Goal: Navigation & Orientation: Find specific page/section

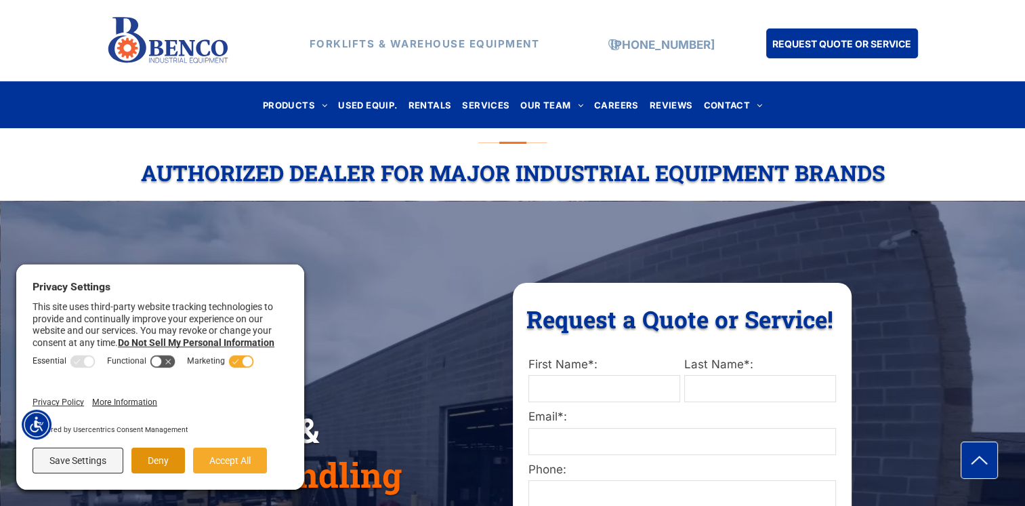
click at [164, 454] on button "Deny" at bounding box center [158, 460] width 54 height 26
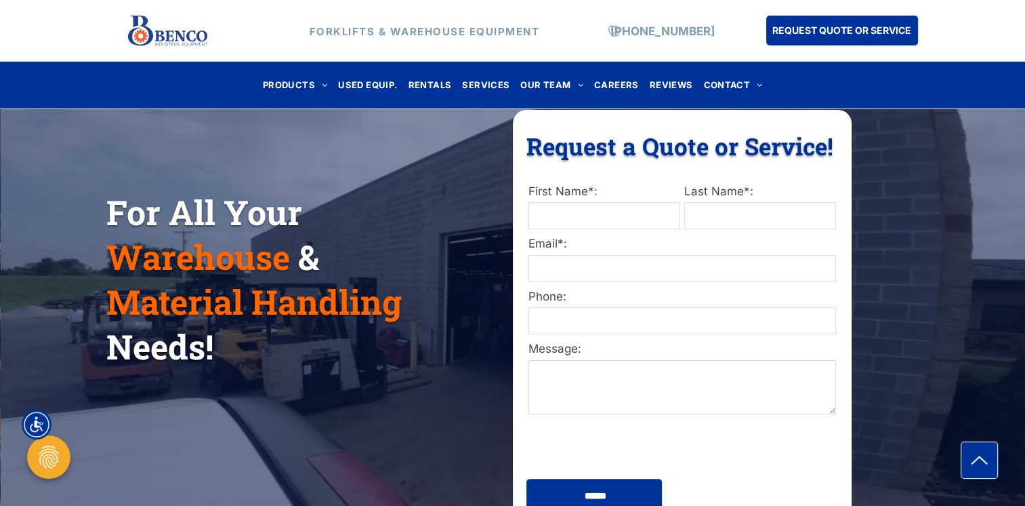
scroll to position [203, 0]
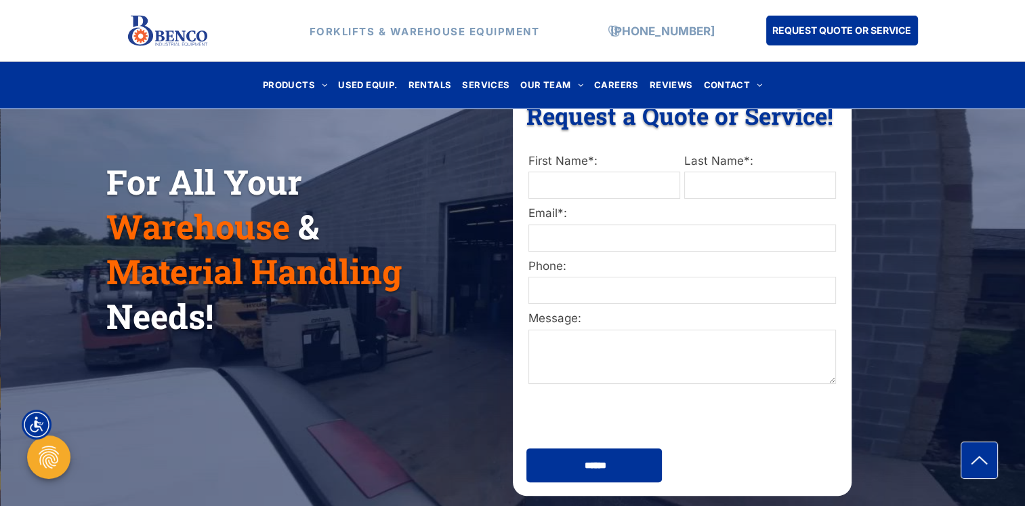
click at [935, 313] on div "For All Your Warehouse & Material Handling Needs! Request a Quote or Service! R…" at bounding box center [512, 271] width 1025 height 518
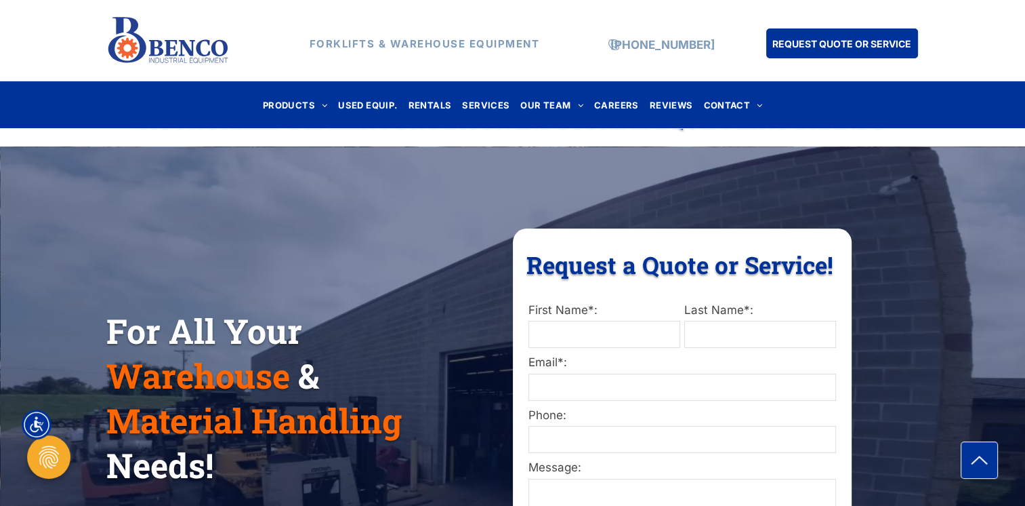
scroll to position [0, 0]
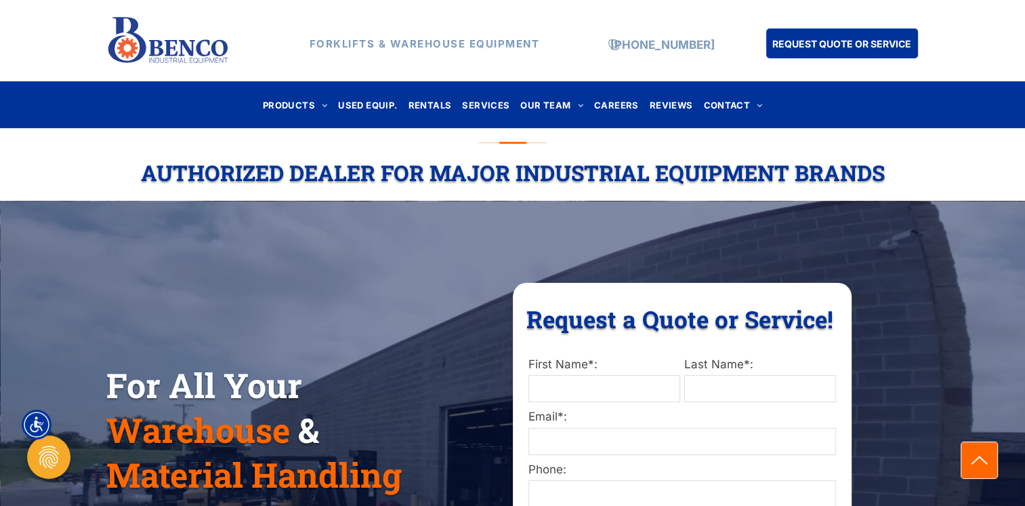
click at [981, 456] on icon "arrow icon" at bounding box center [979, 459] width 29 height 29
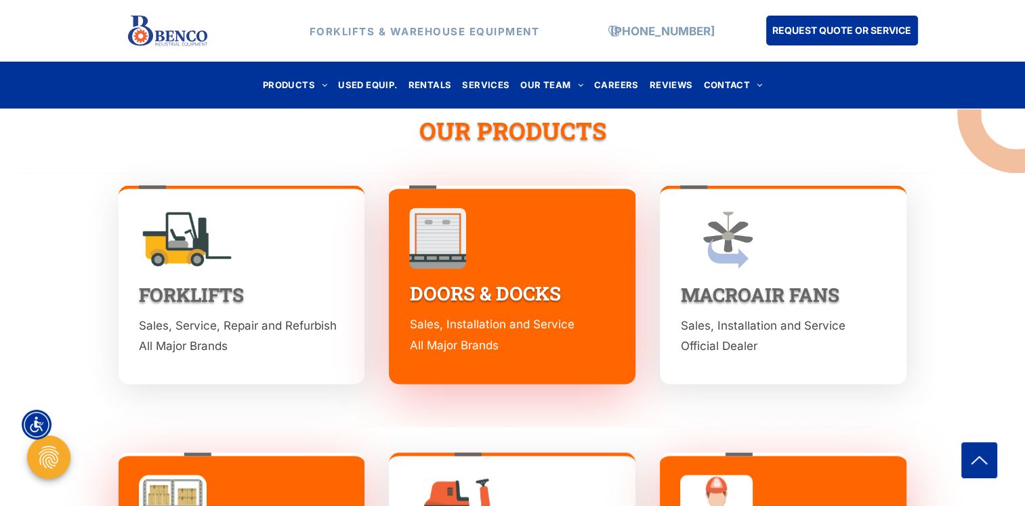
scroll to position [1762, 0]
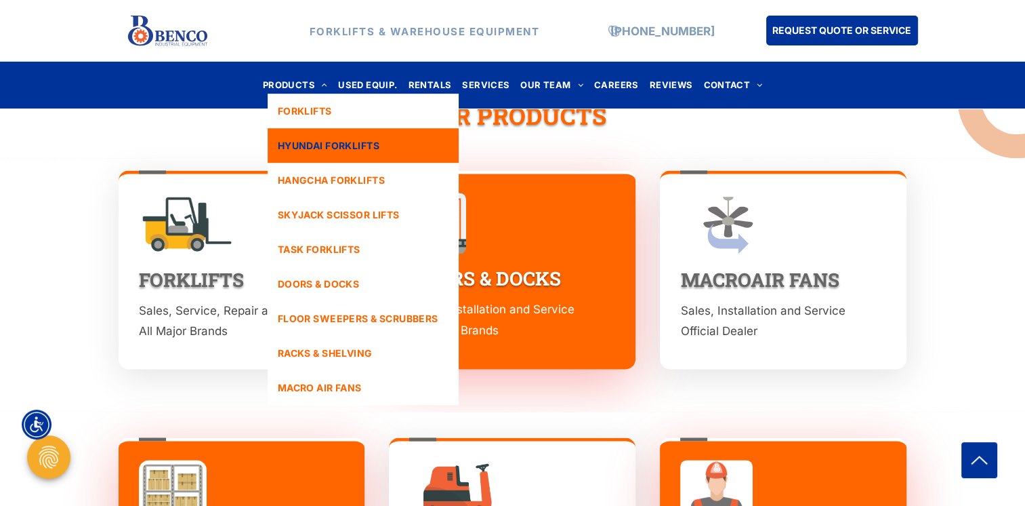
click at [310, 140] on span "HYUNDAI FORKLIFTS" at bounding box center [329, 145] width 102 height 14
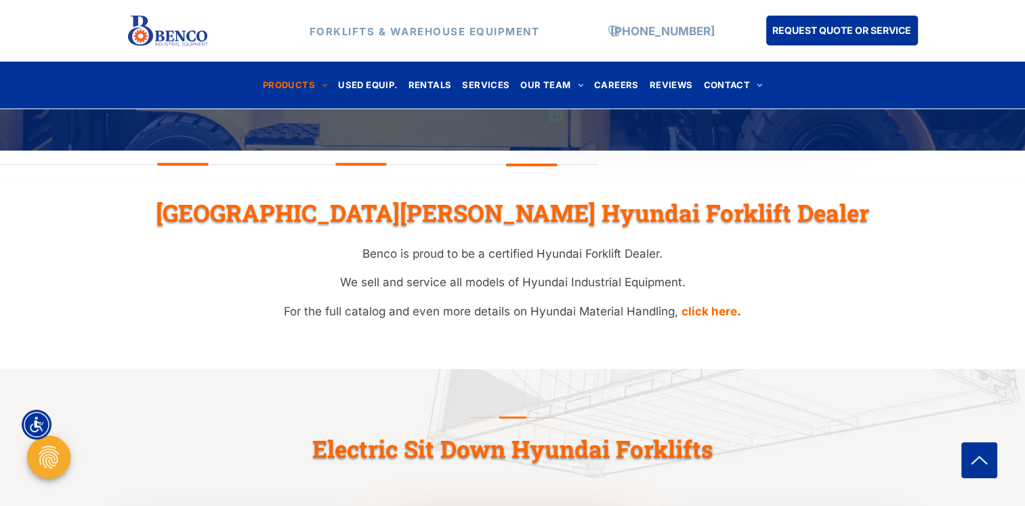
scroll to position [542, 0]
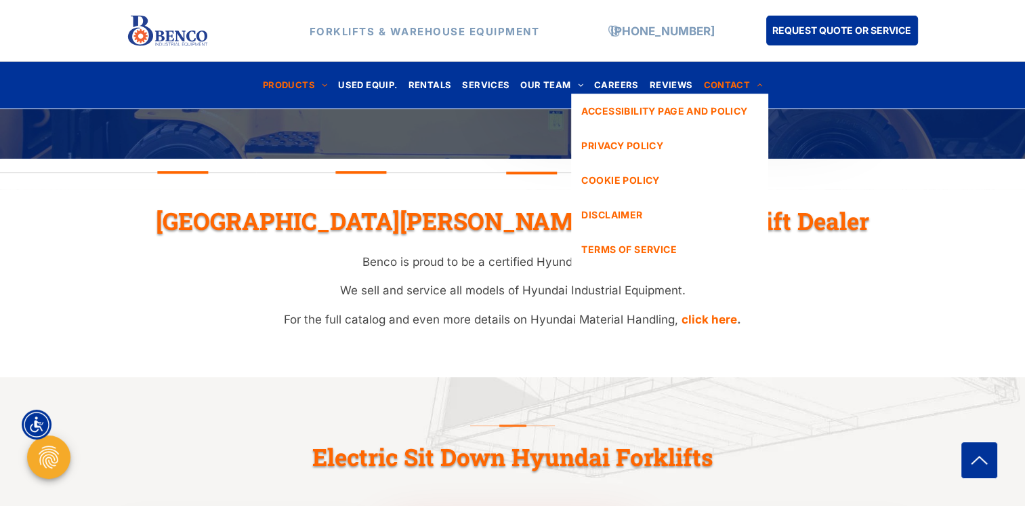
click at [753, 86] on span at bounding box center [756, 85] width 12 height 9
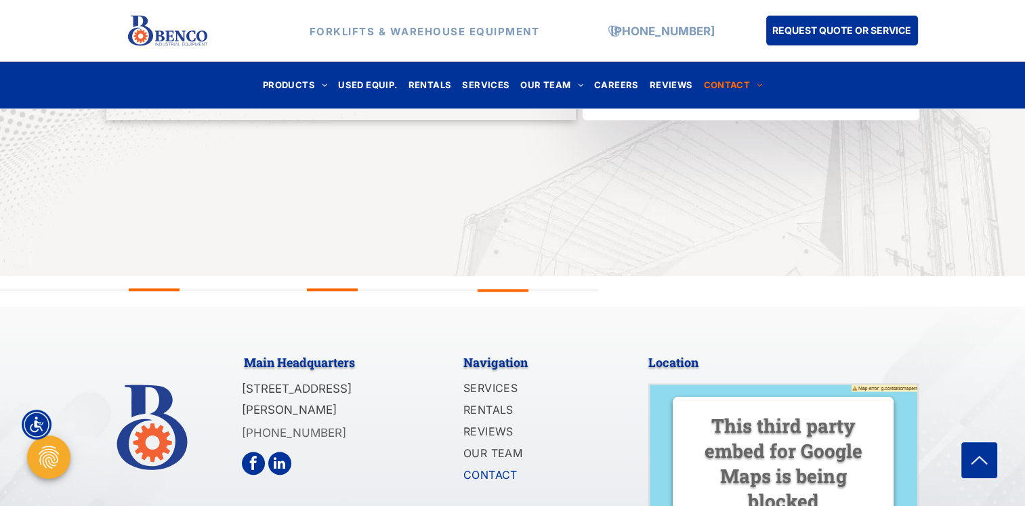
scroll to position [1225, 0]
